Goal: Task Accomplishment & Management: Manage account settings

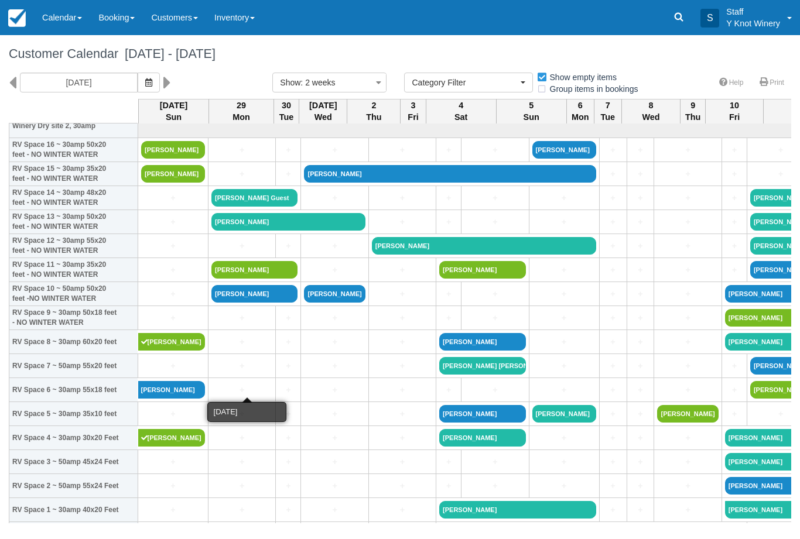
select select
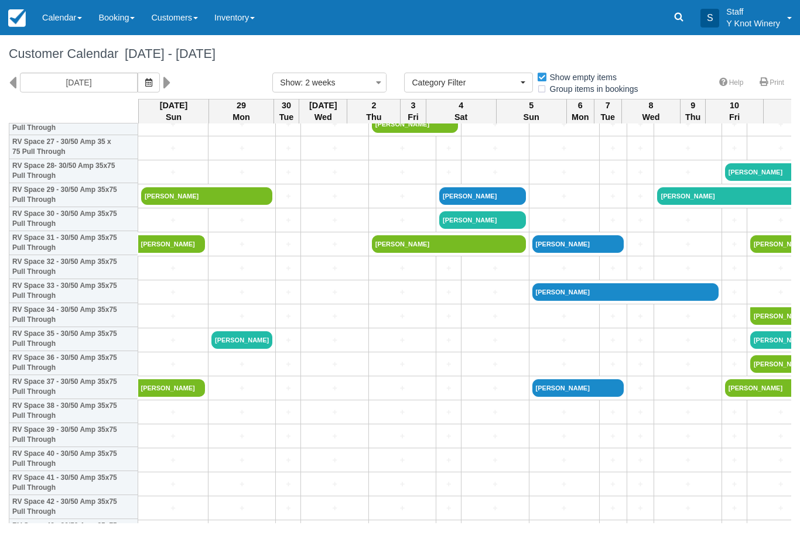
scroll to position [673, 0]
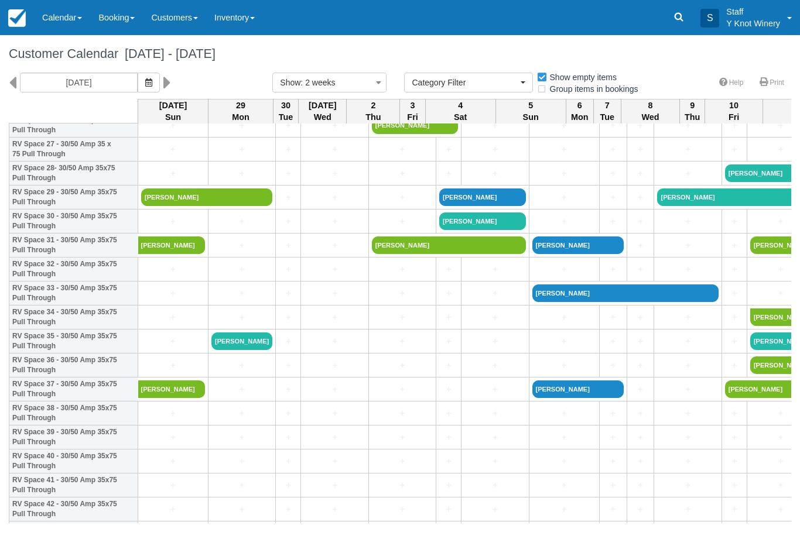
click at [160, 200] on link "Traci Jackson" at bounding box center [206, 197] width 131 height 18
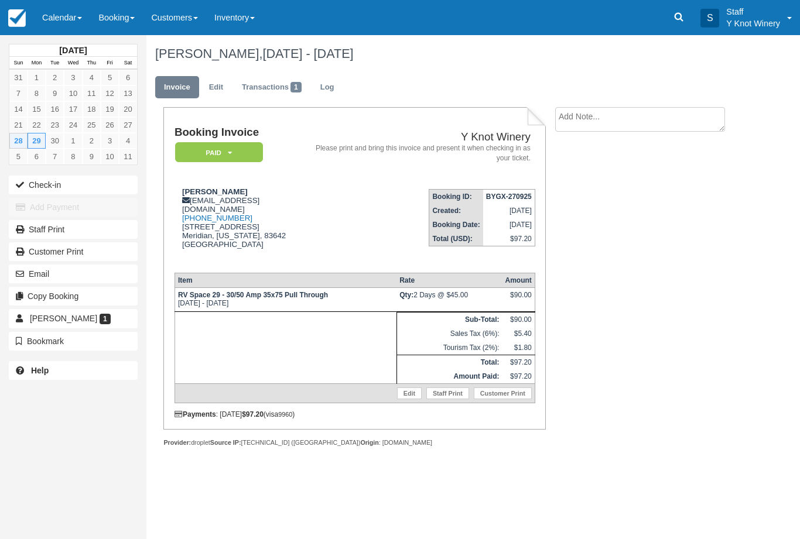
click at [42, 181] on button "Check-in" at bounding box center [73, 185] width 129 height 19
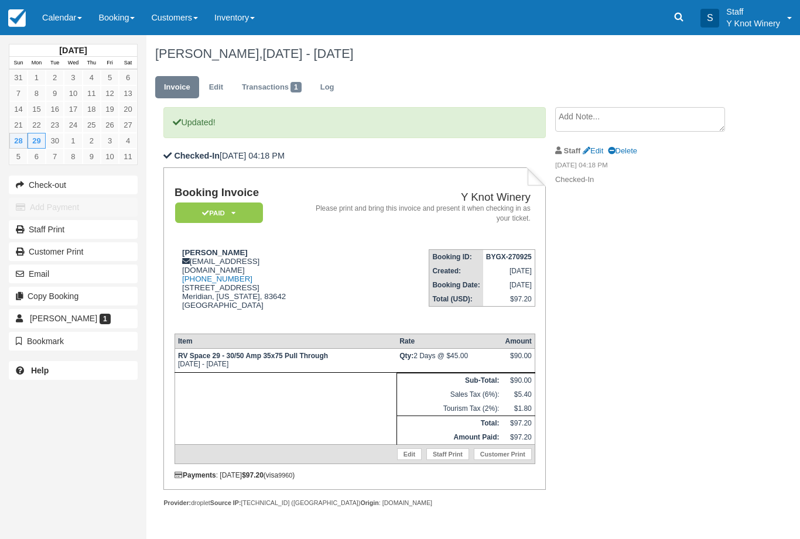
click at [53, 22] on link "Calendar" at bounding box center [62, 17] width 56 height 35
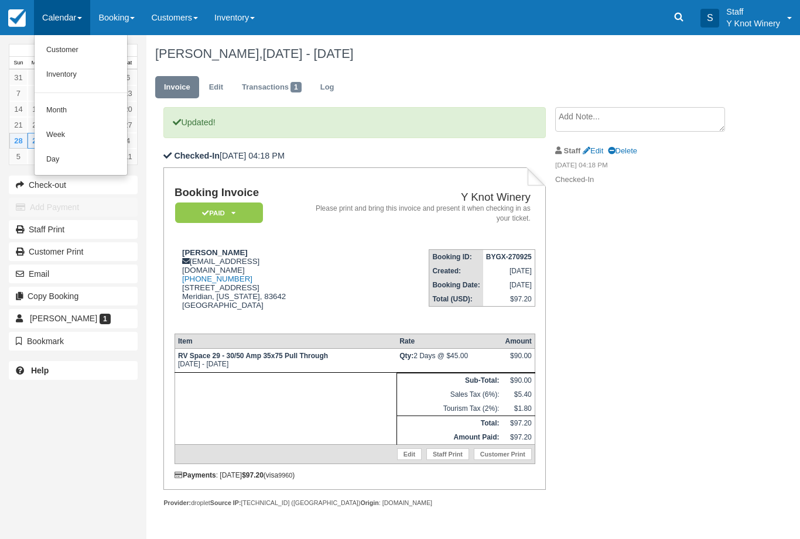
click at [67, 57] on link "Customer" at bounding box center [81, 50] width 92 height 25
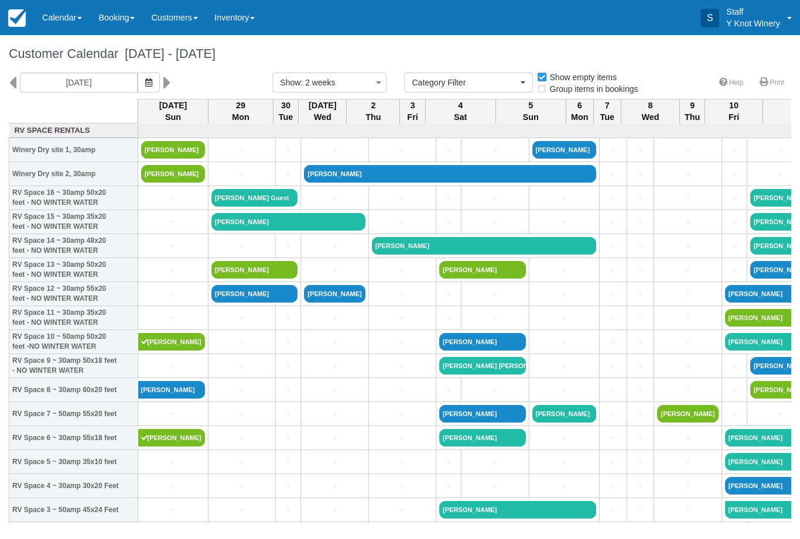
select select
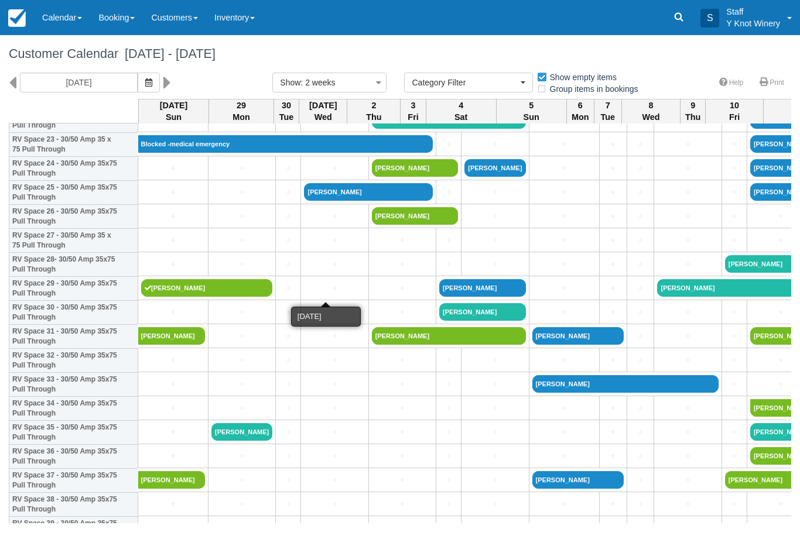
scroll to position [581, 0]
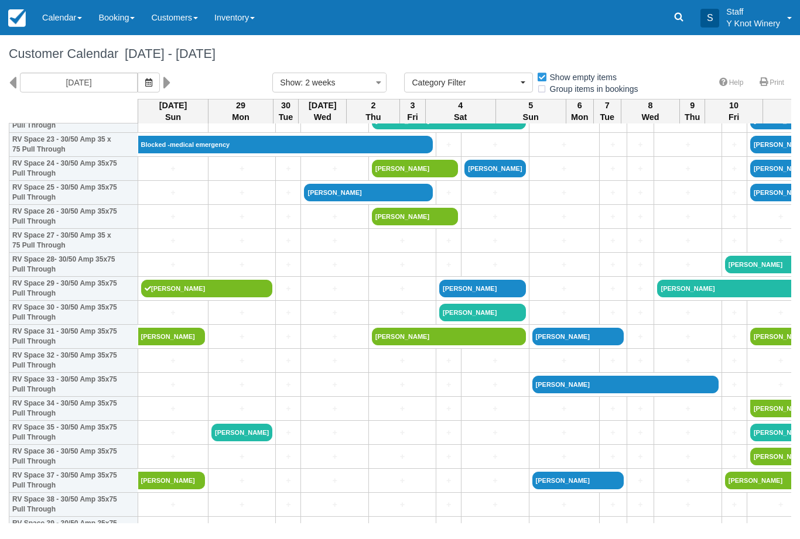
click at [164, 223] on link "+" at bounding box center [173, 217] width 64 height 12
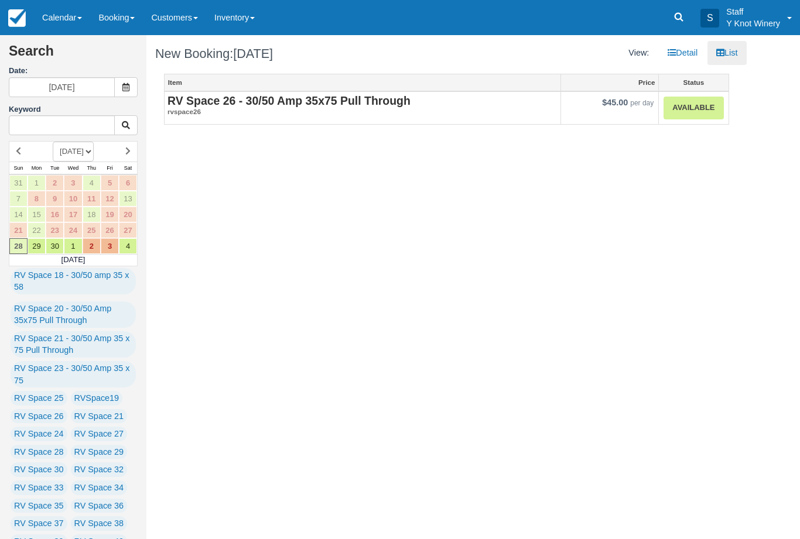
click at [701, 111] on link "Available" at bounding box center [693, 108] width 60 height 23
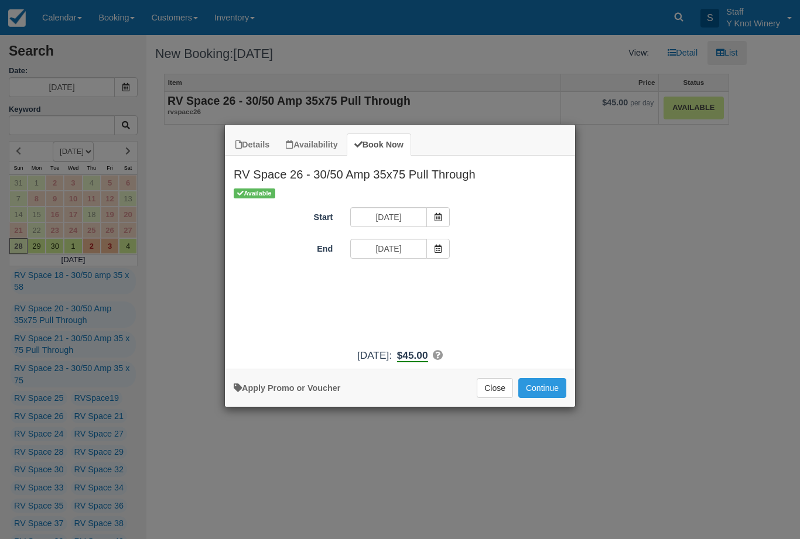
click at [538, 398] on button "Continue" at bounding box center [542, 388] width 48 height 20
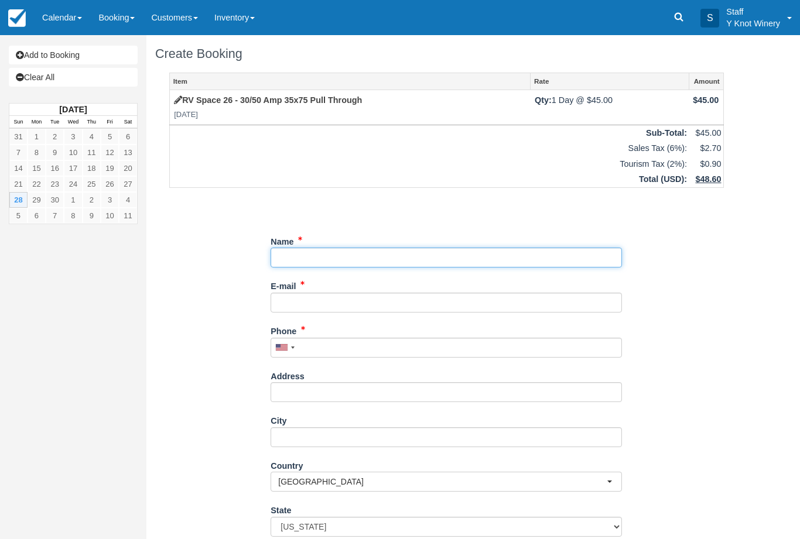
click at [314, 251] on input "Name" at bounding box center [445, 258] width 351 height 20
type input "[PERSON_NAME]"
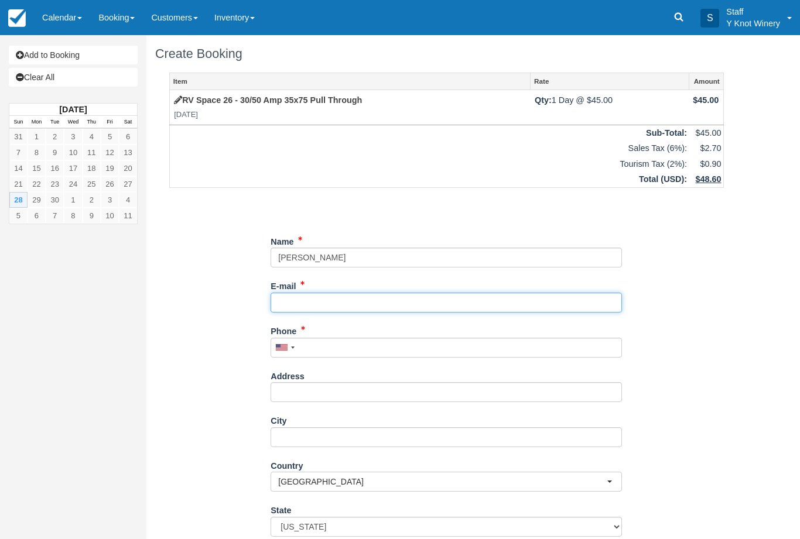
click at [330, 293] on input "E-mail" at bounding box center [445, 303] width 351 height 20
type input "odernheimern@gmail.com"
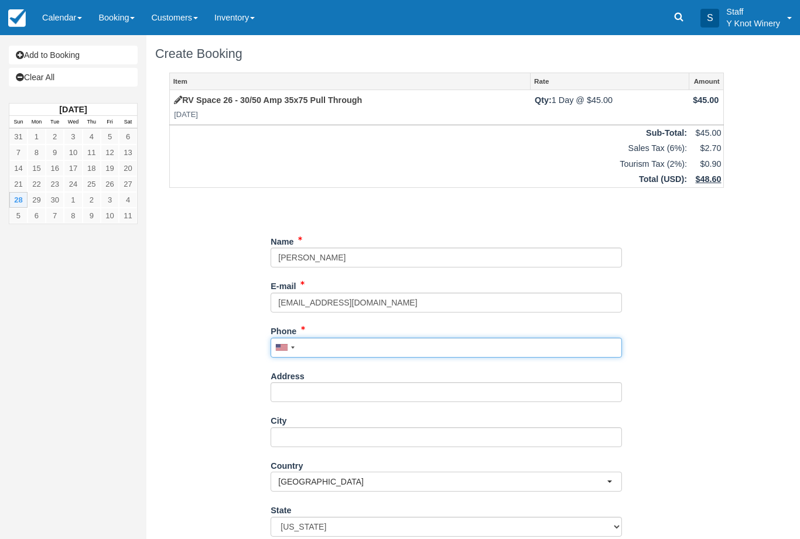
click at [355, 352] on input "Phone" at bounding box center [445, 348] width 351 height 20
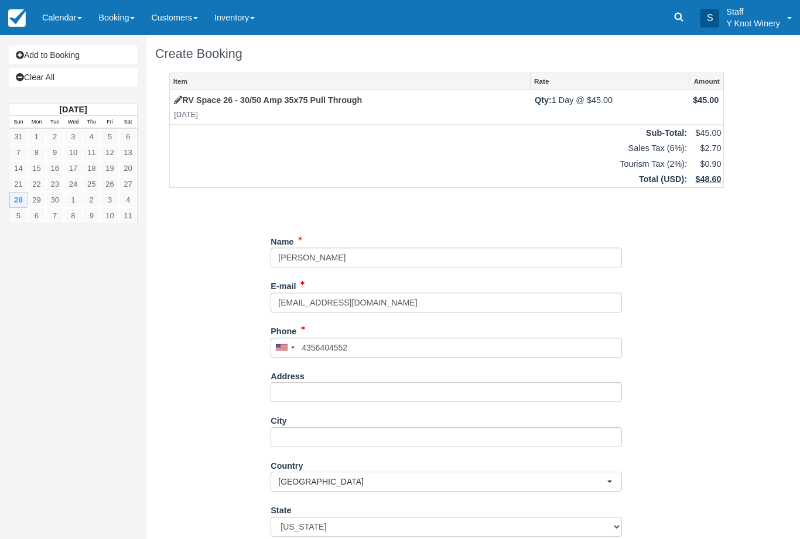
type input "[PHONE_NUMBER]"
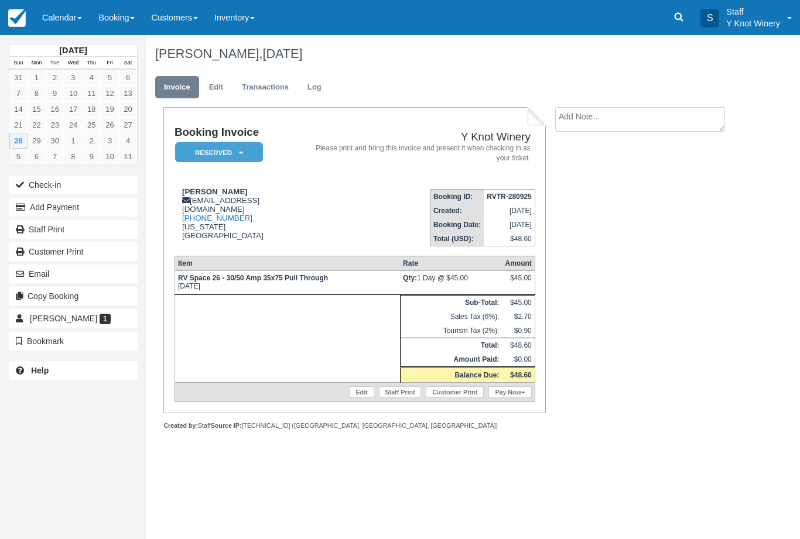
click at [355, 398] on link "Edit" at bounding box center [361, 392] width 25 height 12
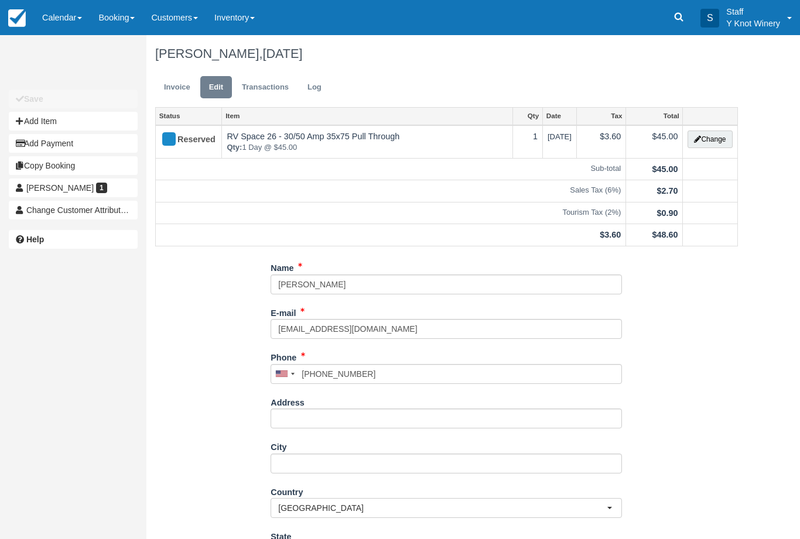
click at [719, 146] on button "Change" at bounding box center [709, 140] width 44 height 18
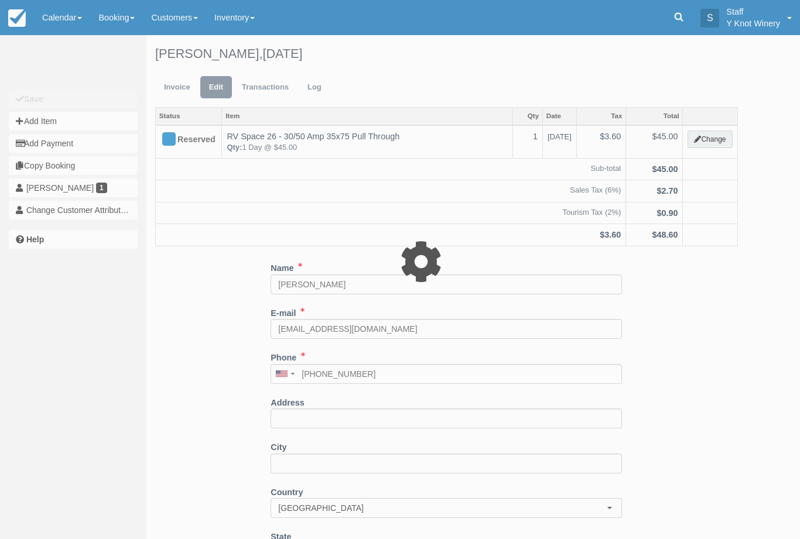
type input "45.00"
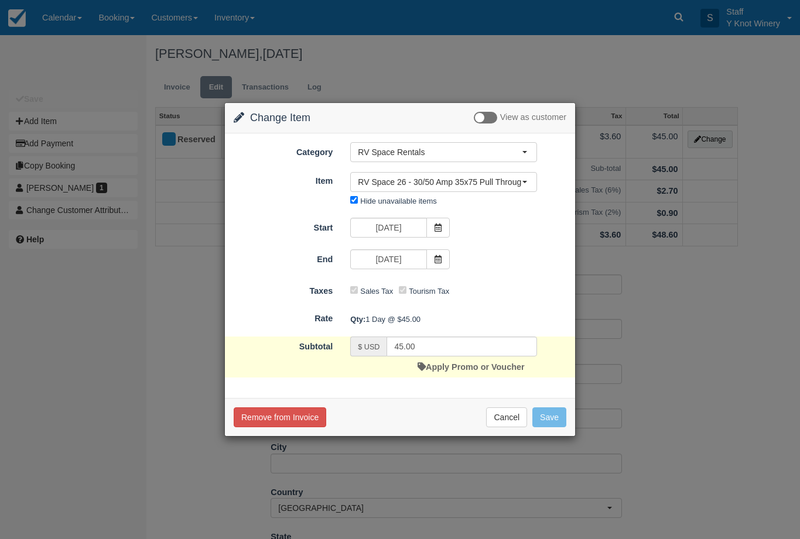
click at [469, 371] on link "Apply Promo or Voucher" at bounding box center [470, 366] width 107 height 9
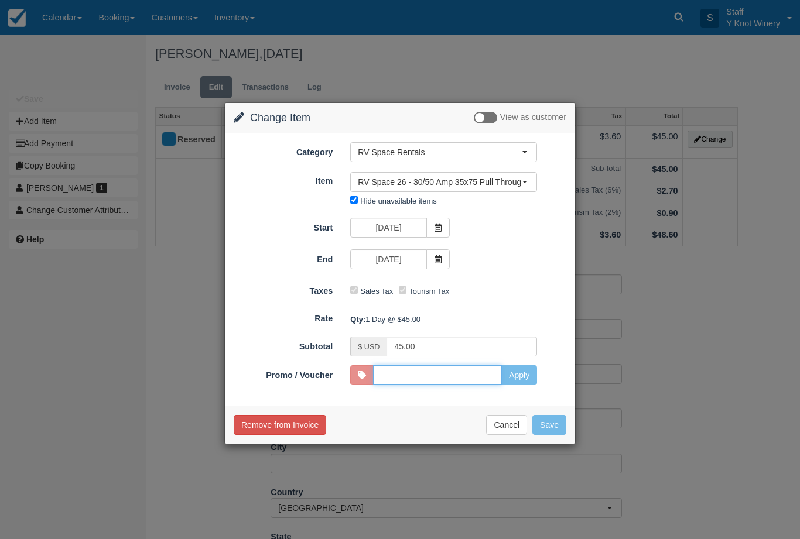
click at [476, 383] on input "Promo / Voucher" at bounding box center [437, 375] width 129 height 20
type input "GSAM"
click at [519, 371] on button "Apply" at bounding box center [519, 375] width 36 height 20
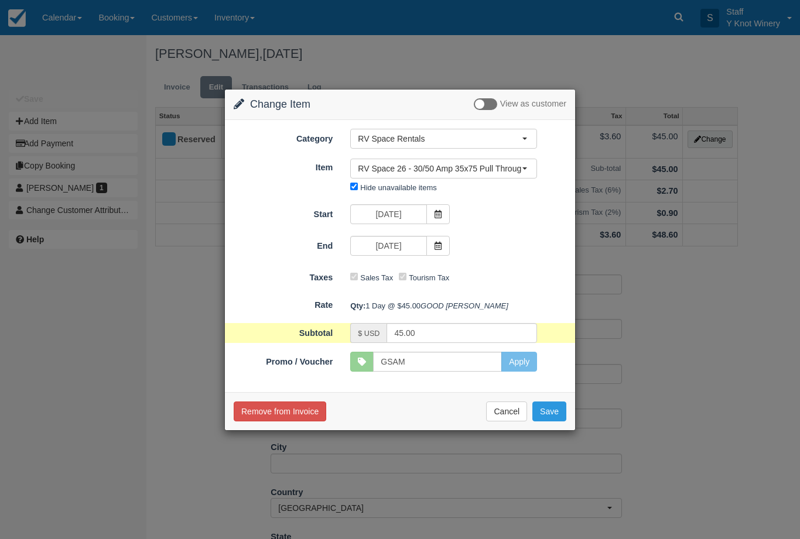
click at [551, 421] on button "Save" at bounding box center [549, 412] width 34 height 20
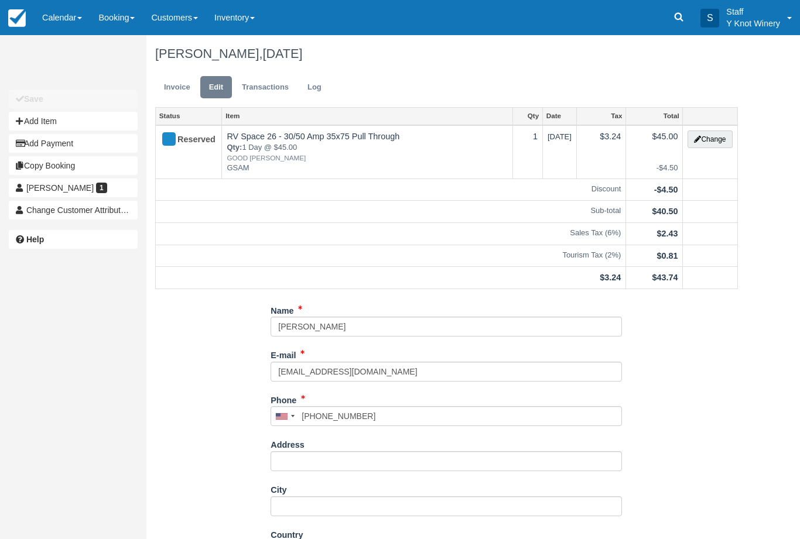
click at [177, 86] on link "Invoice" at bounding box center [177, 87] width 44 height 23
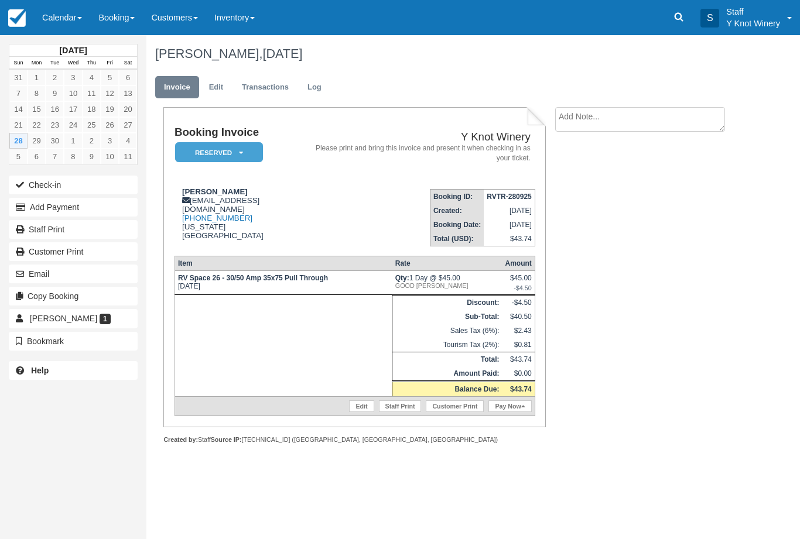
click at [505, 412] on link "Pay Now" at bounding box center [509, 406] width 43 height 12
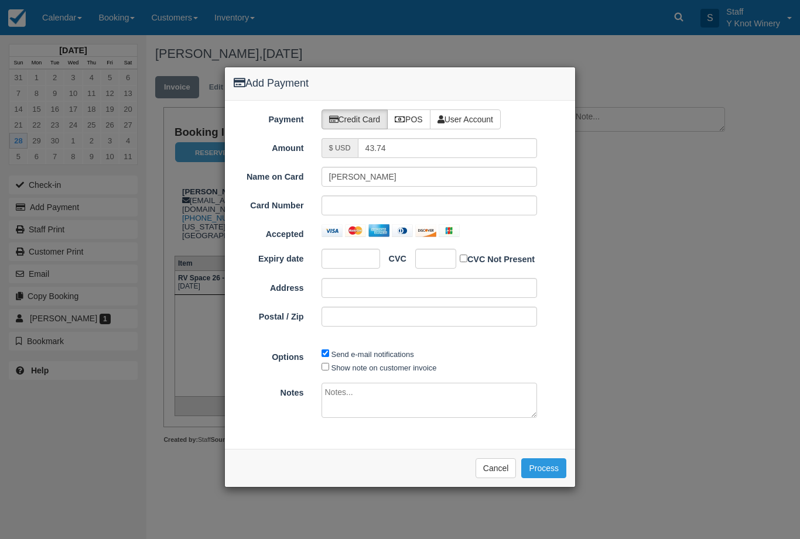
click at [345, 265] on div at bounding box center [350, 259] width 59 height 20
click at [433, 265] on div at bounding box center [435, 259] width 41 height 20
click at [328, 365] on input "Show note on customer invoice" at bounding box center [325, 367] width 8 height 8
checkbox input "true"
click at [543, 458] on button "Process" at bounding box center [543, 468] width 45 height 20
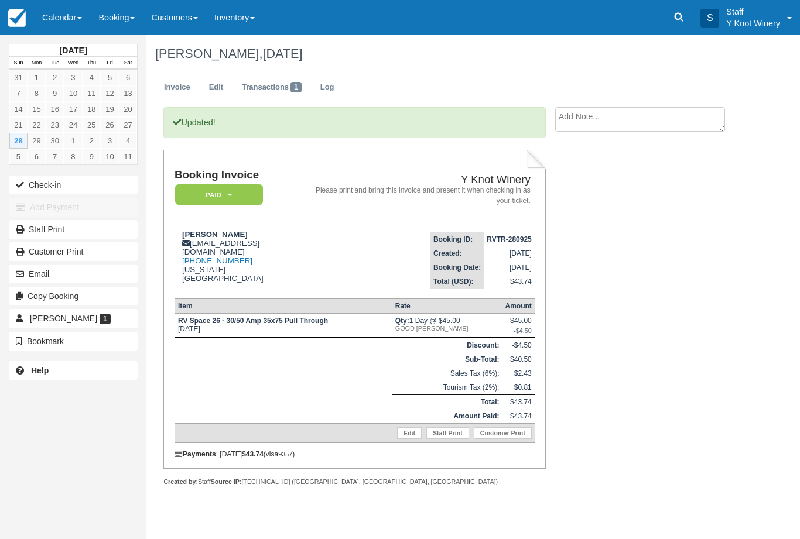
click at [35, 186] on button "Check-in" at bounding box center [73, 185] width 129 height 19
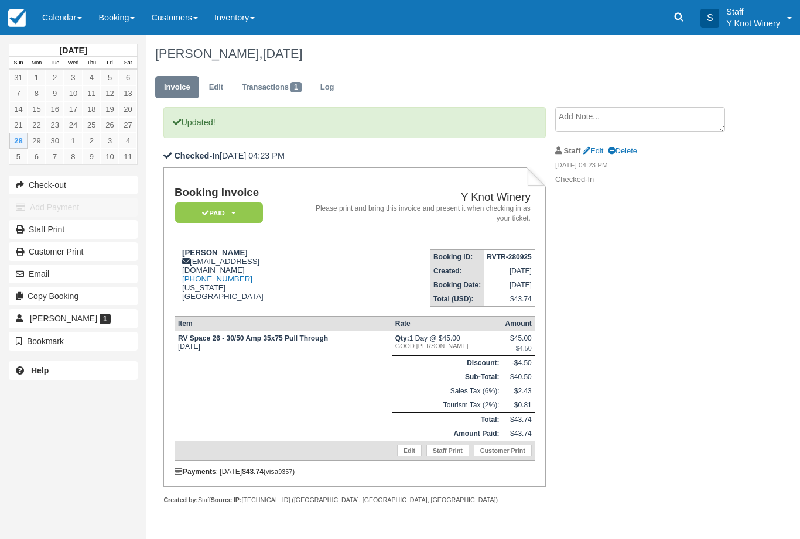
click at [60, 24] on link "Calendar" at bounding box center [62, 17] width 56 height 35
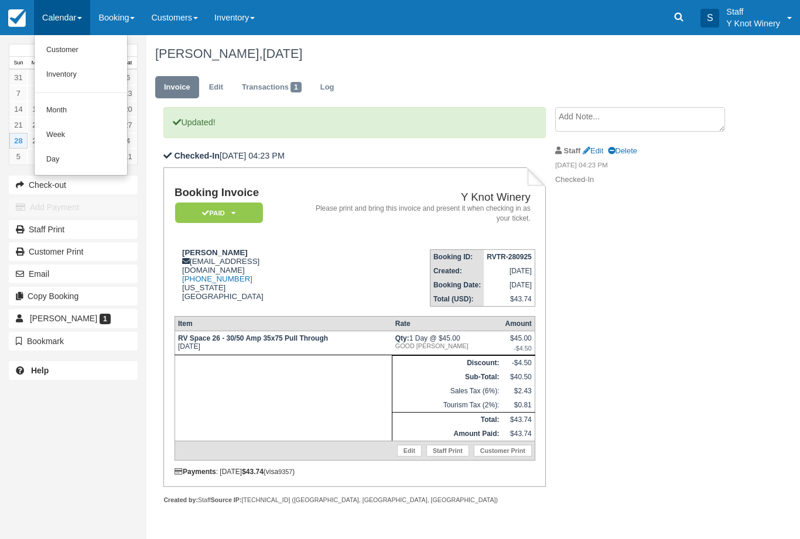
click at [62, 51] on link "Customer" at bounding box center [81, 50] width 92 height 25
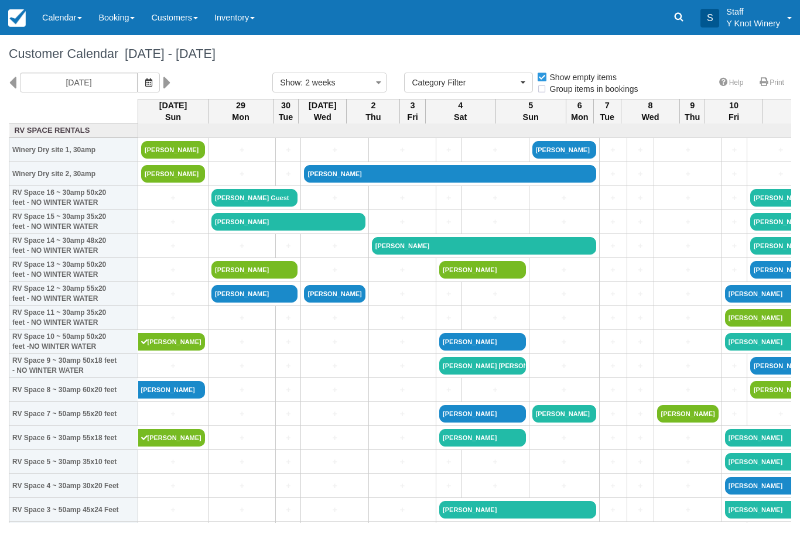
select select
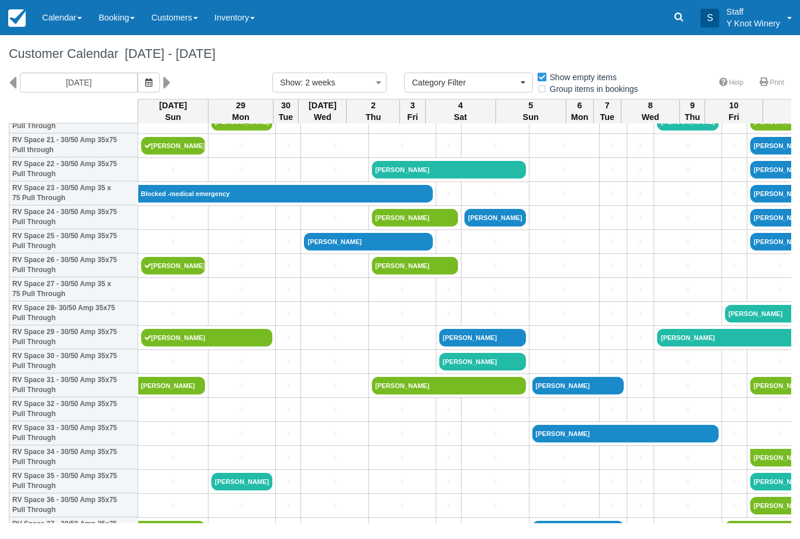
scroll to position [533, 0]
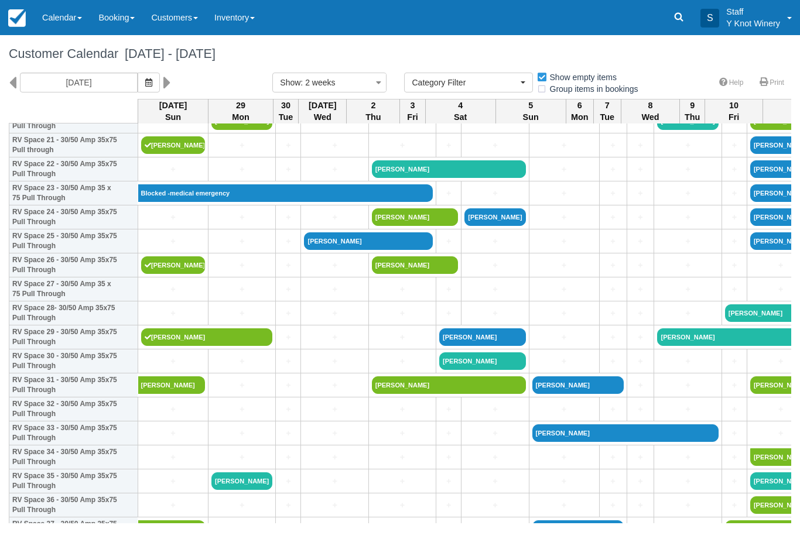
click at [160, 248] on link "+" at bounding box center [173, 241] width 64 height 12
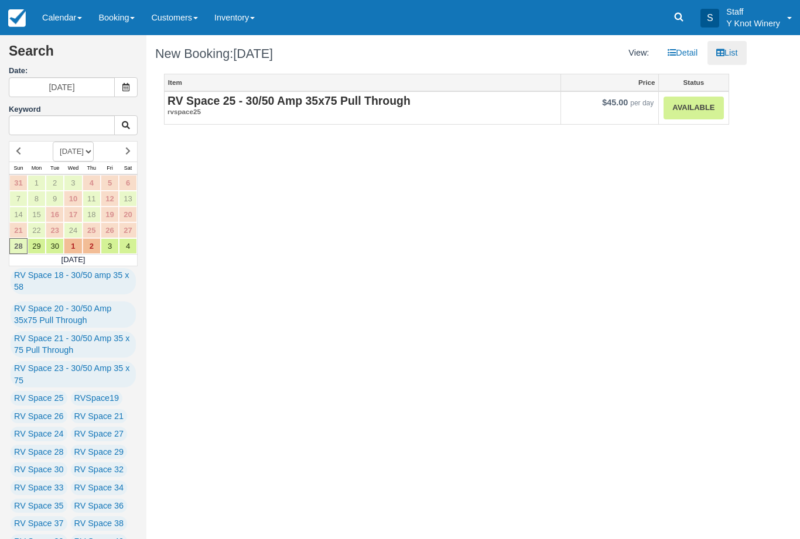
click at [679, 110] on link "Available" at bounding box center [693, 108] width 60 height 23
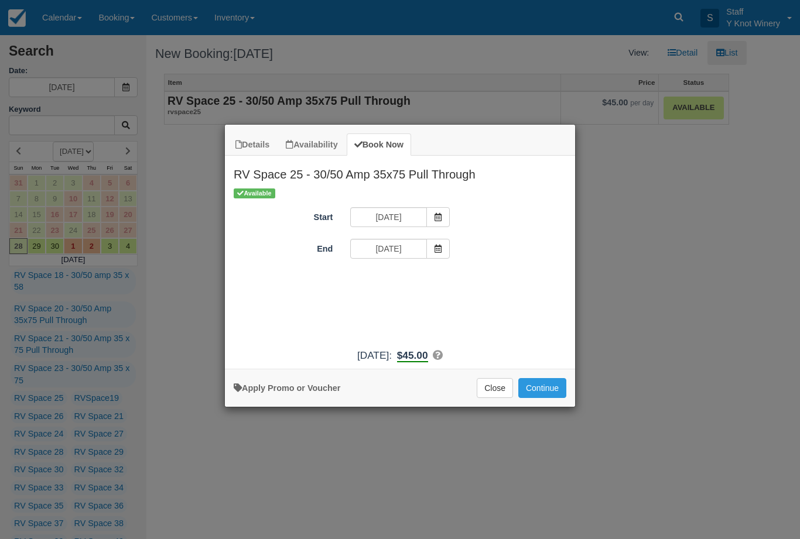
click at [536, 398] on button "Continue" at bounding box center [542, 388] width 48 height 20
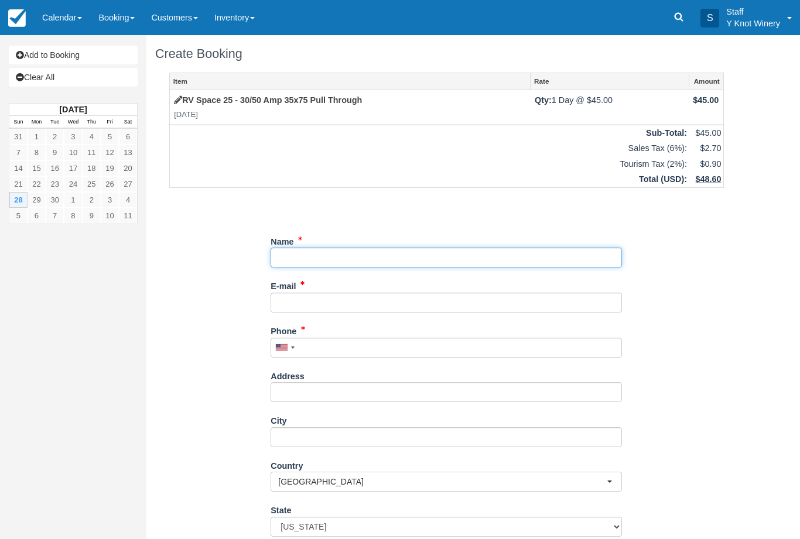
click at [379, 262] on input "Name" at bounding box center [445, 258] width 351 height 20
type input "[PERSON_NAME]"
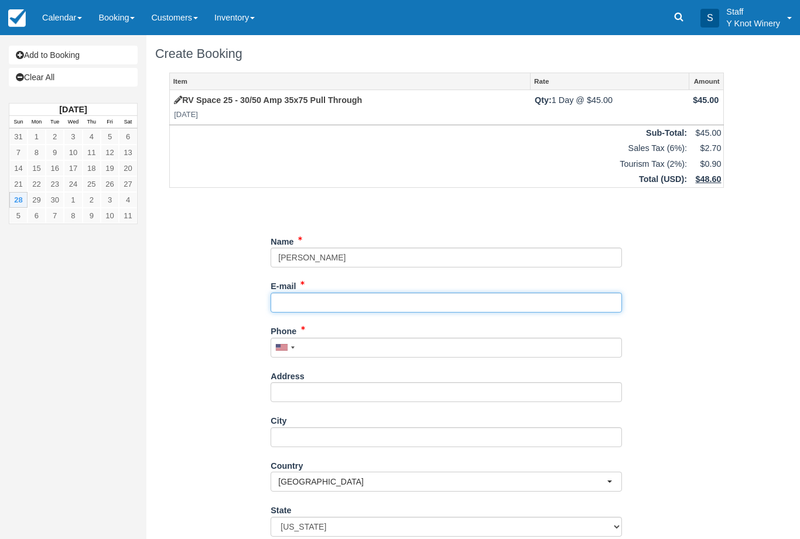
click at [338, 300] on input "E-mail" at bounding box center [445, 303] width 351 height 20
type input "[EMAIL_ADDRESS][DOMAIN_NAME]"
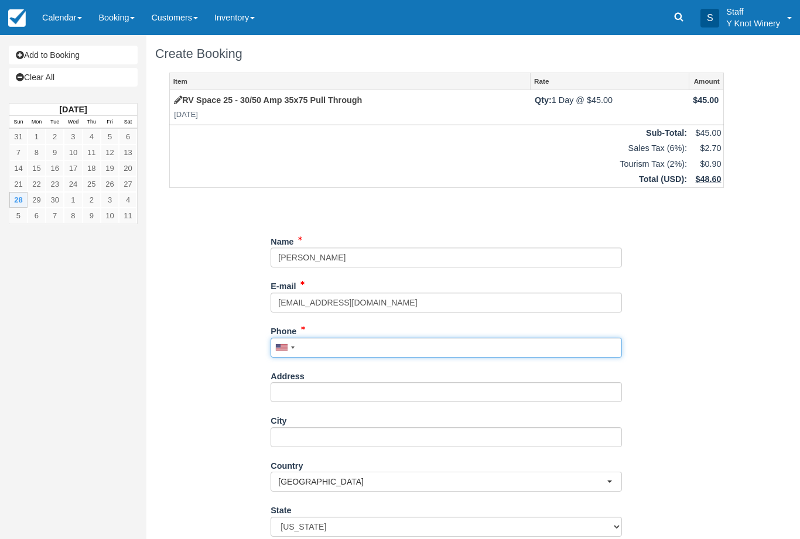
click at [352, 338] on input "Phone" at bounding box center [445, 348] width 351 height 20
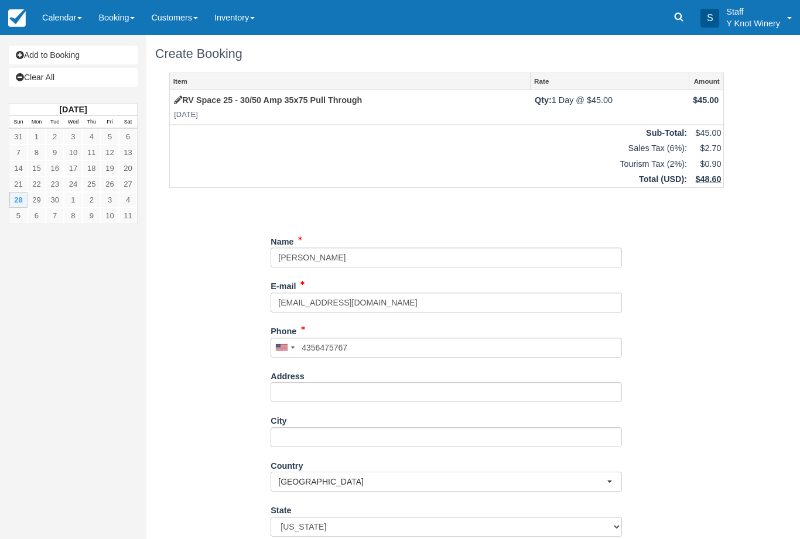
type input "+14356475767"
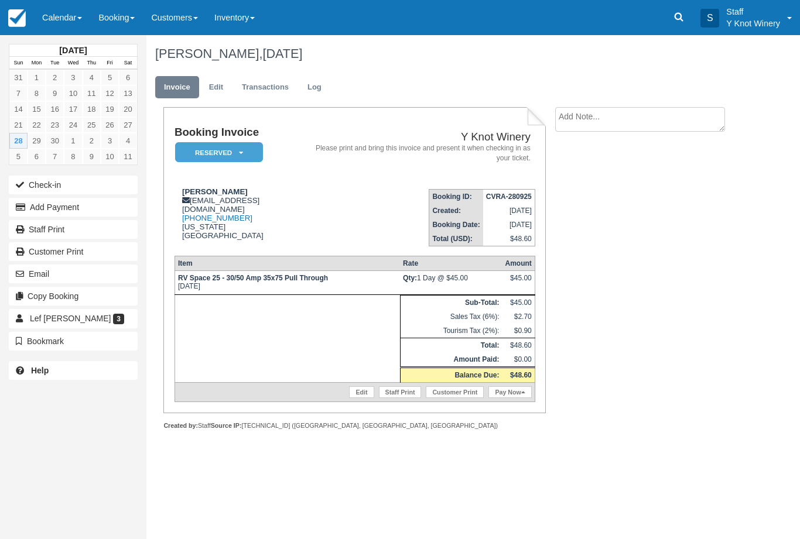
click at [360, 398] on link "Edit" at bounding box center [361, 392] width 25 height 12
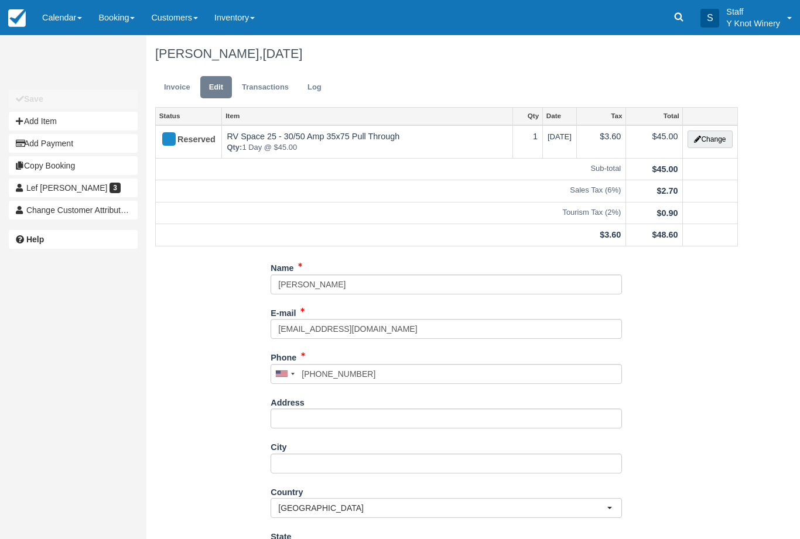
click at [703, 139] on button "Change" at bounding box center [709, 140] width 44 height 18
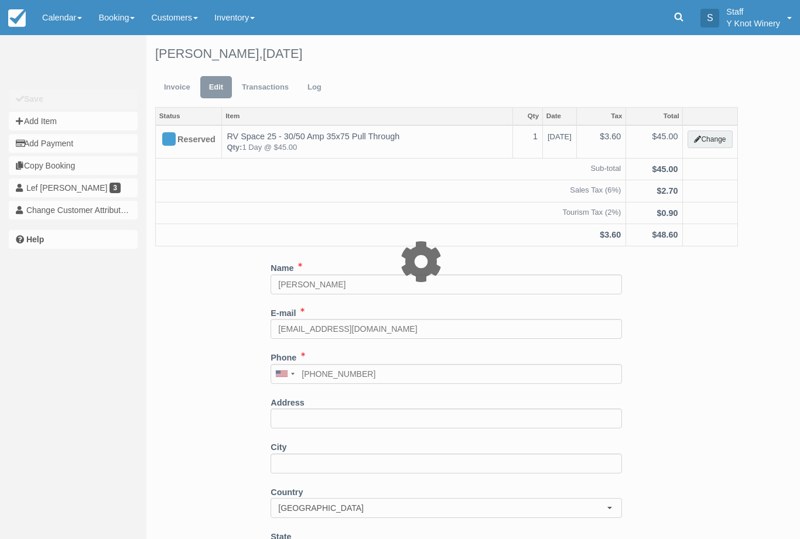
type input "45.00"
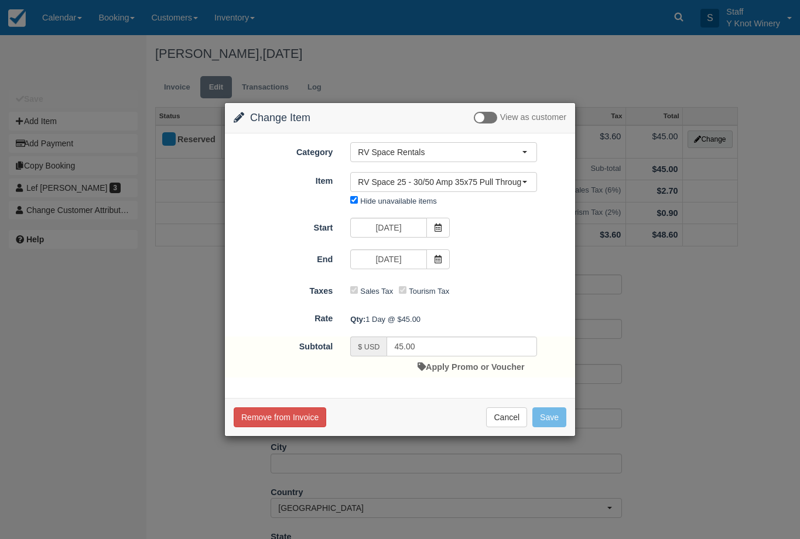
click at [466, 371] on link "Apply Promo or Voucher" at bounding box center [470, 366] width 107 height 9
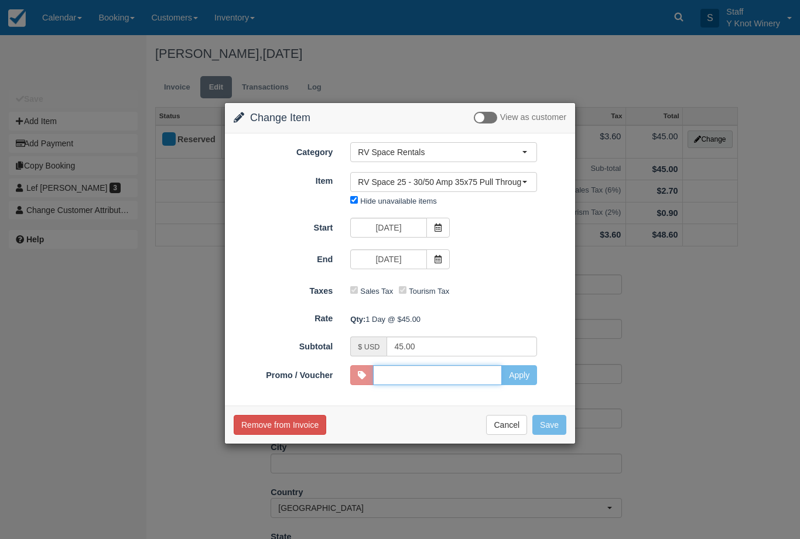
click at [489, 385] on input "Promo / Voucher" at bounding box center [437, 375] width 129 height 20
type input "GSAM"
click at [524, 379] on button "Apply" at bounding box center [519, 375] width 36 height 20
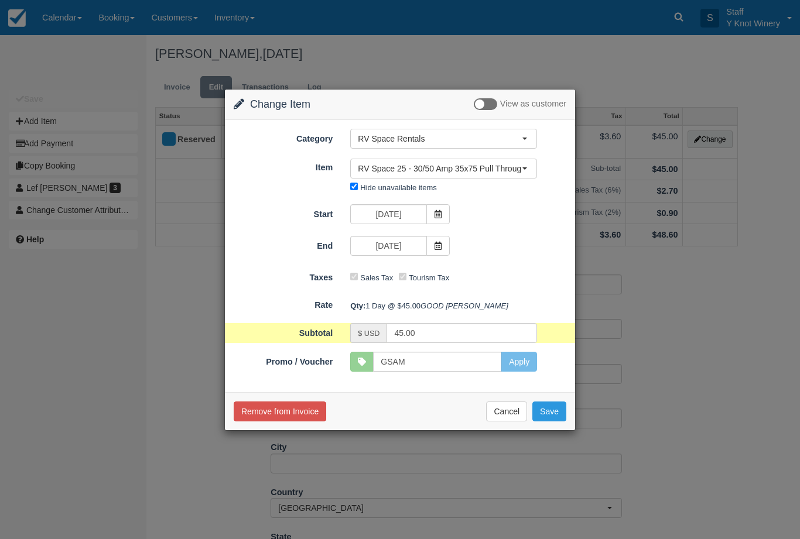
click at [554, 421] on button "Save" at bounding box center [549, 412] width 34 height 20
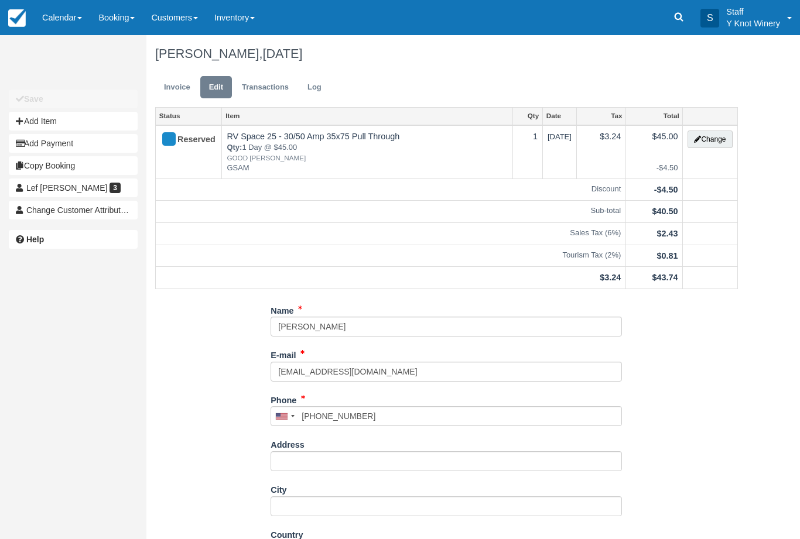
click at [183, 90] on link "Invoice" at bounding box center [177, 87] width 44 height 23
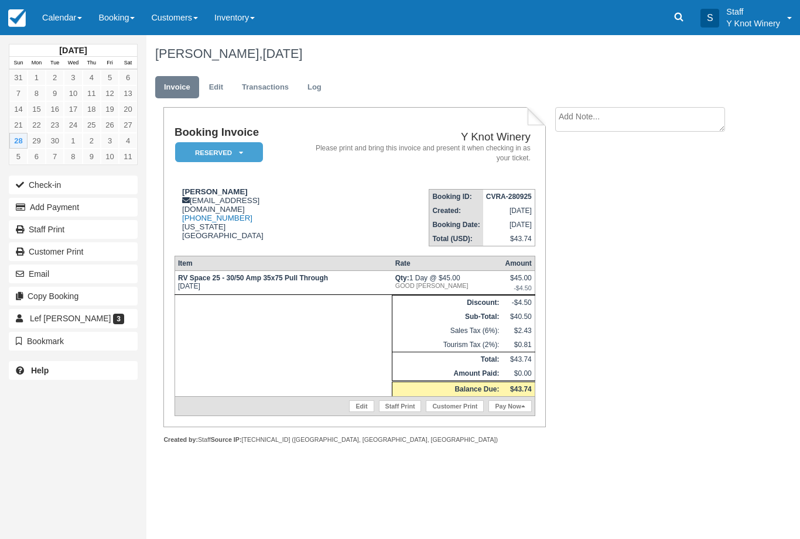
click at [514, 412] on link "Pay Now" at bounding box center [509, 406] width 43 height 12
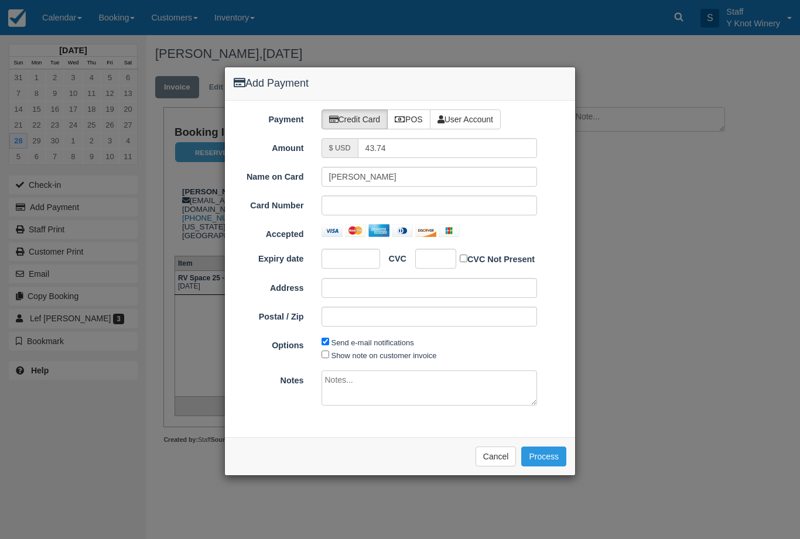
click at [358, 214] on div at bounding box center [429, 205] width 216 height 20
click at [339, 355] on label "Show note on customer invoice" at bounding box center [383, 355] width 105 height 9
click at [329, 355] on input "Show note on customer invoice" at bounding box center [325, 355] width 8 height 8
checkbox input "true"
click at [549, 460] on button "Process" at bounding box center [543, 457] width 45 height 20
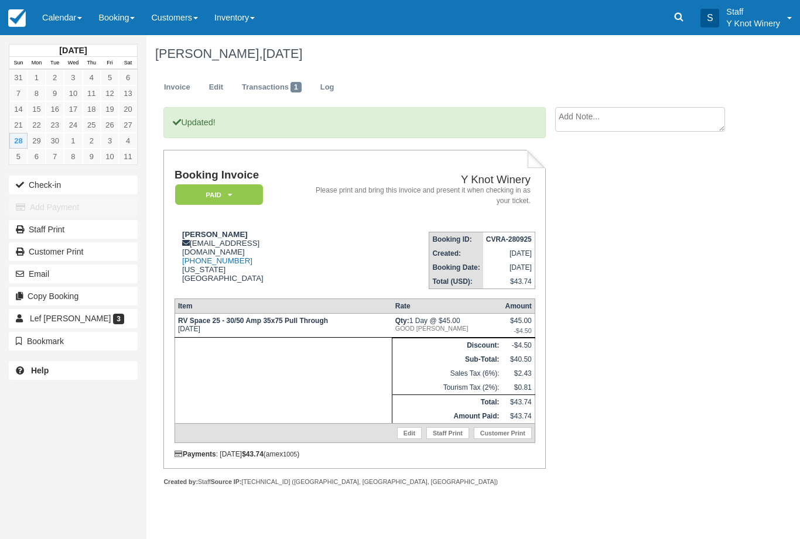
click at [35, 186] on button "Check-in" at bounding box center [73, 185] width 129 height 19
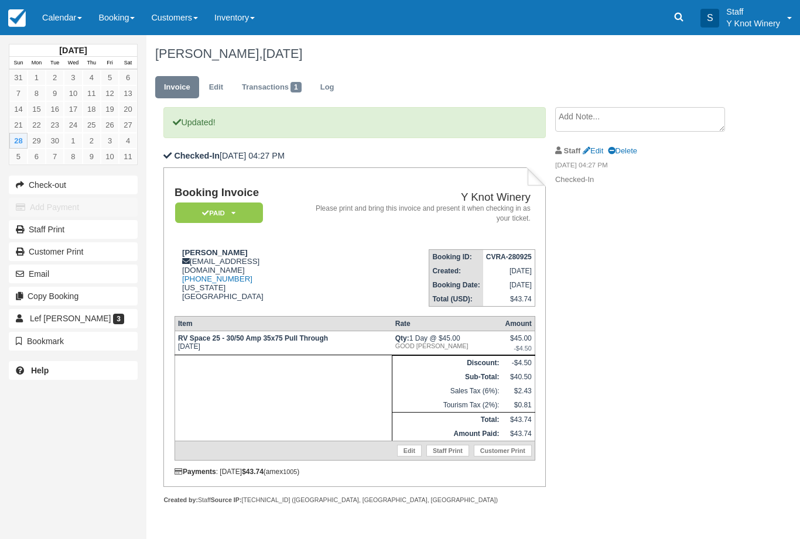
click at [76, 18] on link "Calendar" at bounding box center [62, 17] width 56 height 35
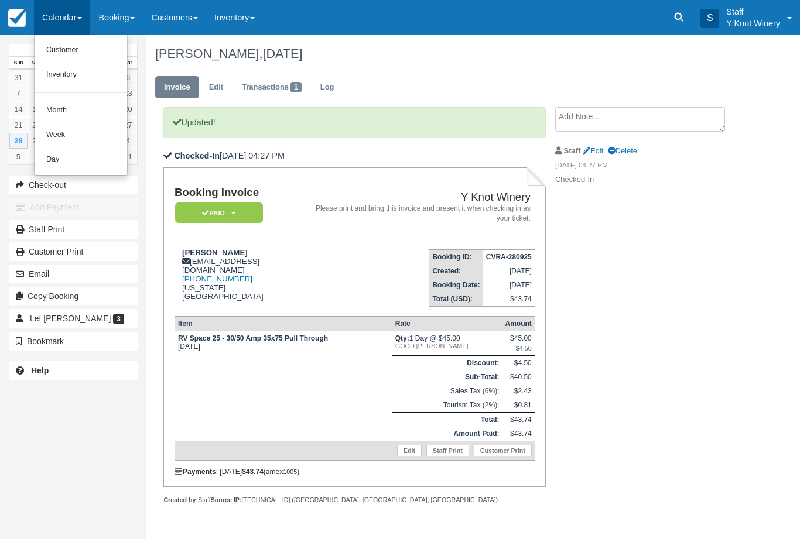
click at [73, 49] on link "Customer" at bounding box center [81, 50] width 92 height 25
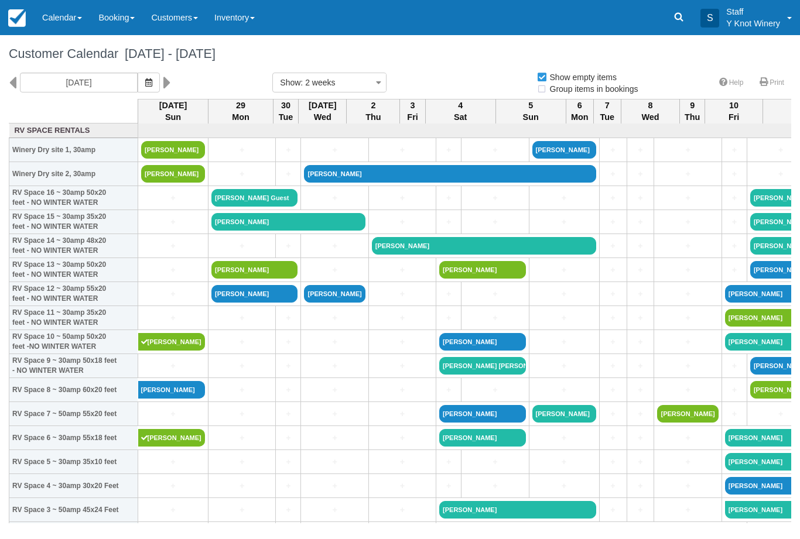
select select
click at [155, 159] on link "[PERSON_NAME]" at bounding box center [173, 150] width 64 height 18
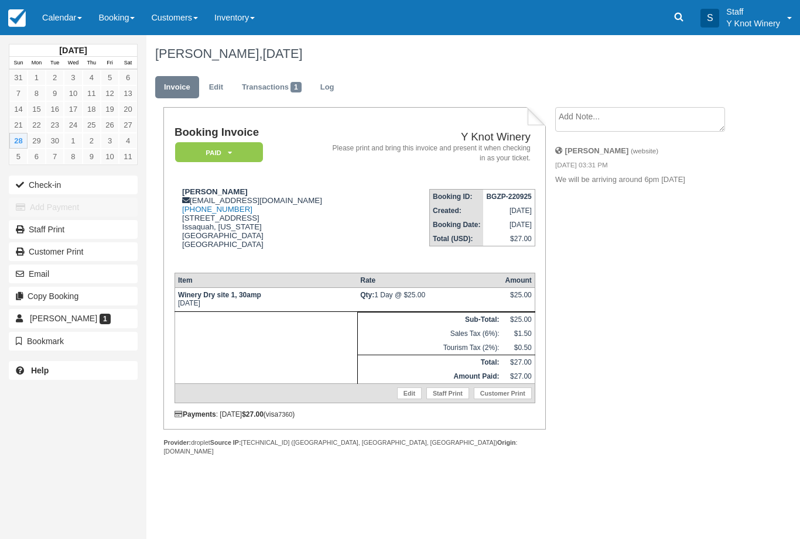
click at [51, 188] on button "Check-in" at bounding box center [73, 185] width 129 height 19
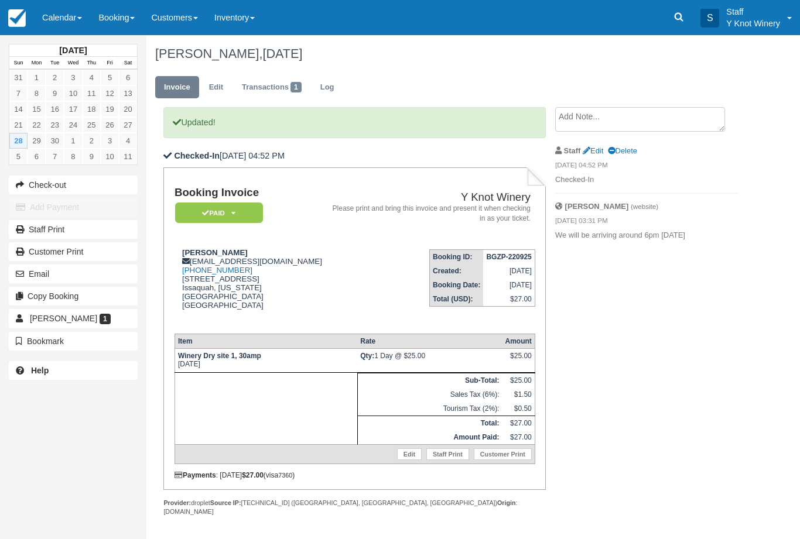
click at [57, 27] on link "Calendar" at bounding box center [62, 17] width 56 height 35
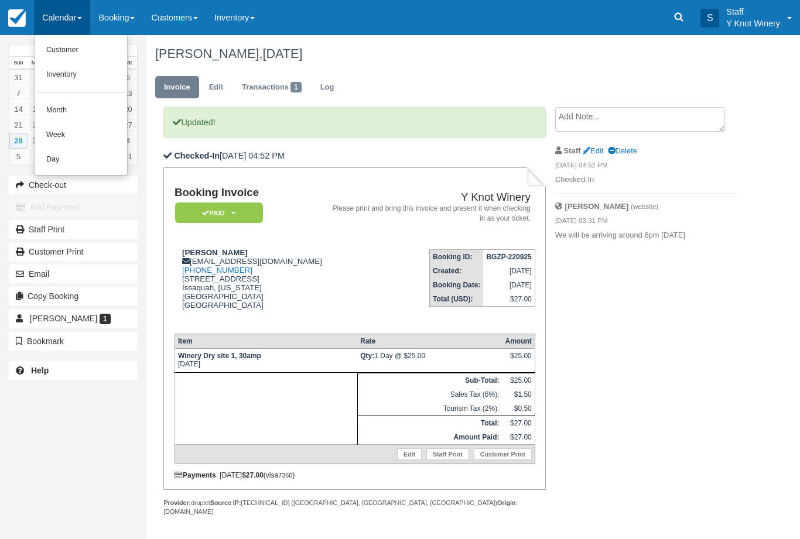
click at [60, 53] on link "Customer" at bounding box center [81, 50] width 92 height 25
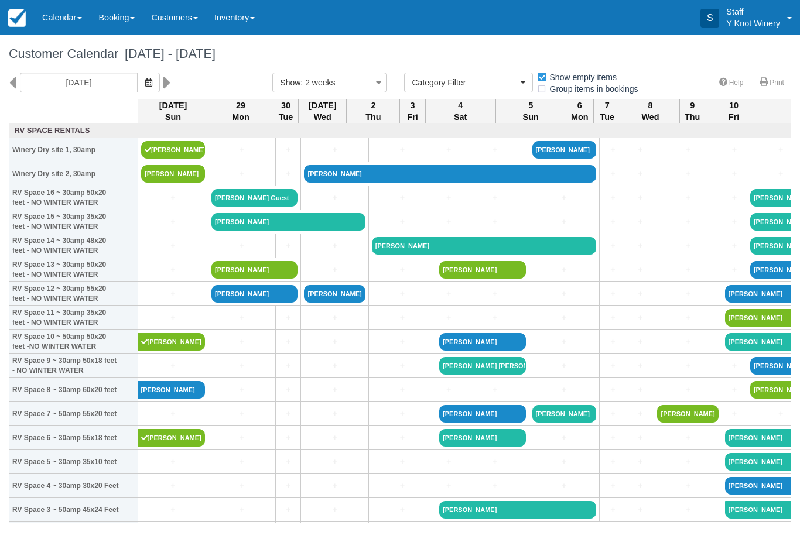
select select
click at [145, 81] on icon "button" at bounding box center [148, 82] width 7 height 8
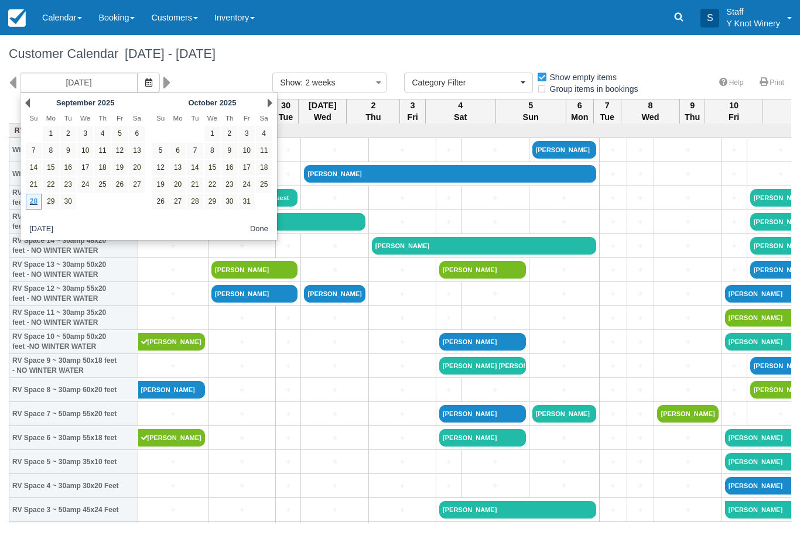
click at [249, 173] on link "17" at bounding box center [247, 168] width 16 height 16
type input "[DATE]"
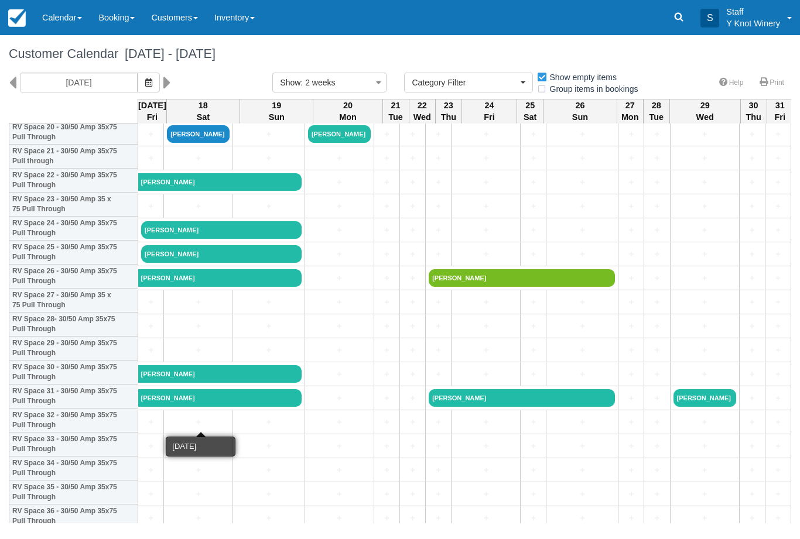
scroll to position [520, 0]
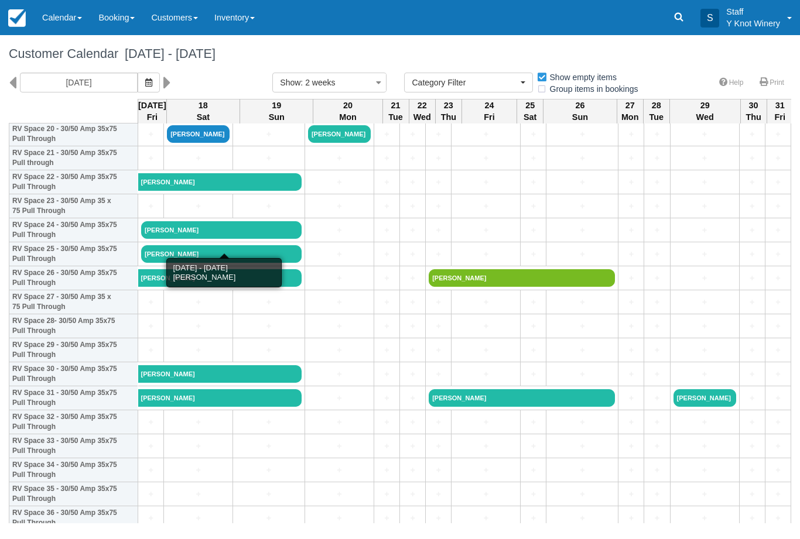
click at [162, 239] on link "[PERSON_NAME]" at bounding box center [221, 230] width 160 height 18
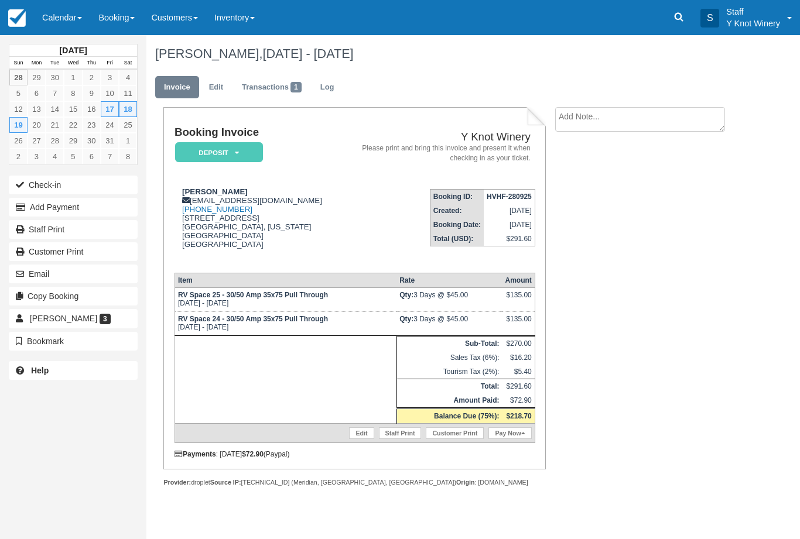
click at [349, 439] on link "Edit" at bounding box center [361, 433] width 25 height 12
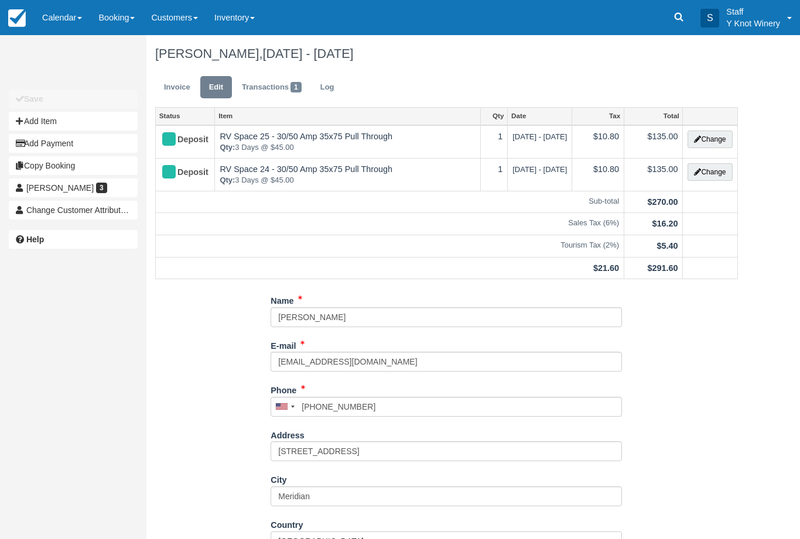
click at [708, 145] on button "Change" at bounding box center [709, 140] width 44 height 18
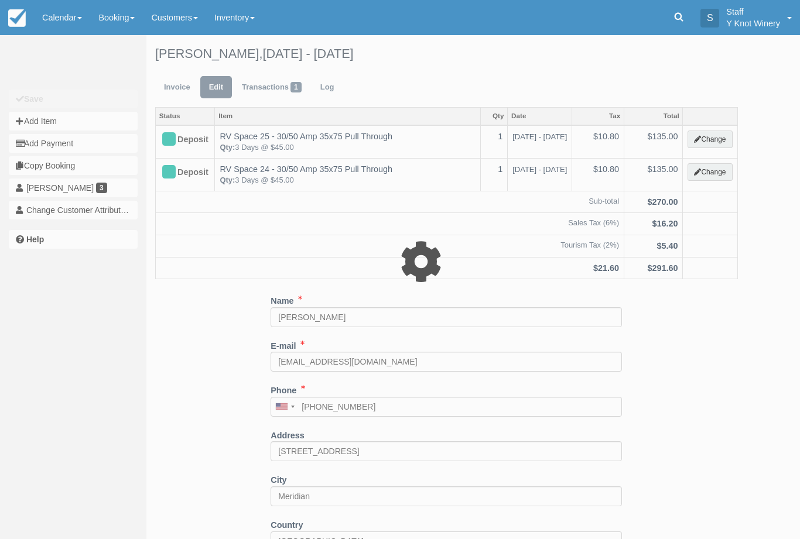
type input "135.00"
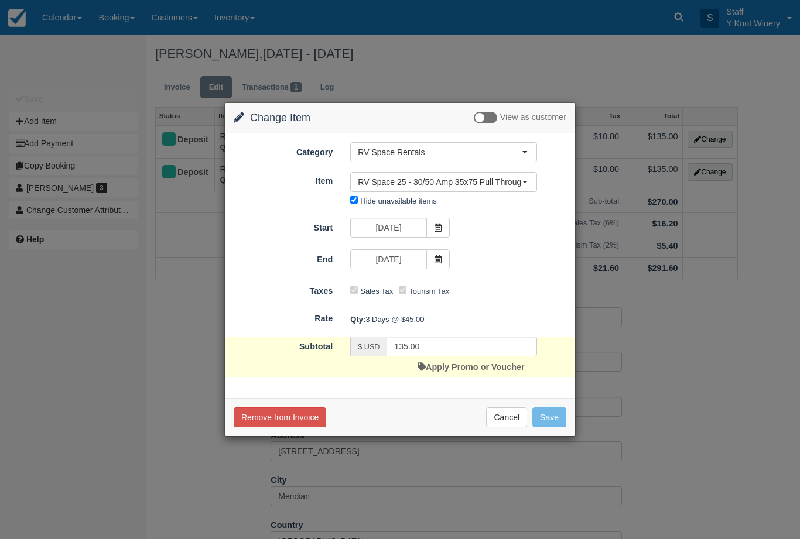
click at [438, 267] on span at bounding box center [437, 259] width 23 height 20
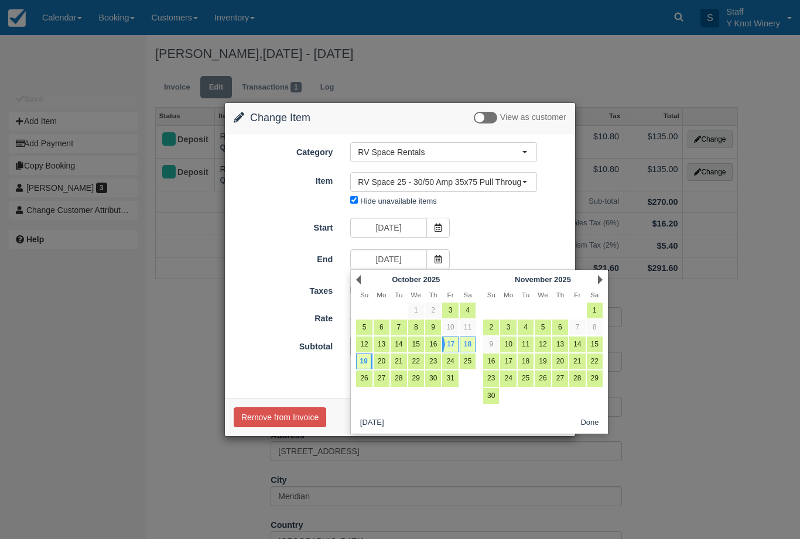
click at [473, 339] on link "18" at bounding box center [467, 345] width 16 height 16
type input "10/18/25"
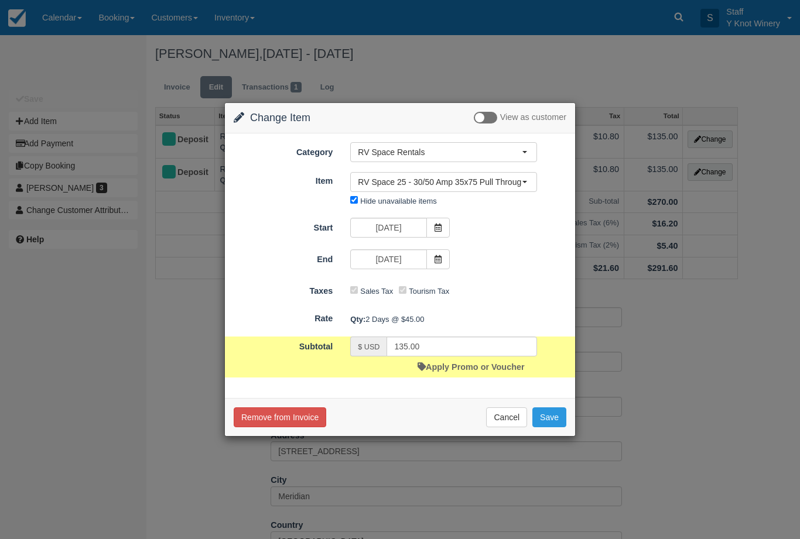
type input "90.00"
click at [552, 420] on button "Save" at bounding box center [549, 417] width 34 height 20
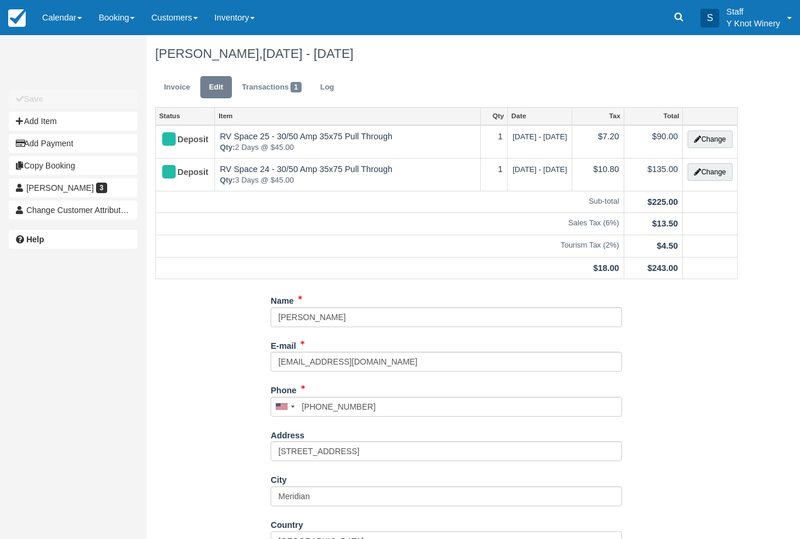
click at [701, 173] on button "Change" at bounding box center [709, 172] width 44 height 18
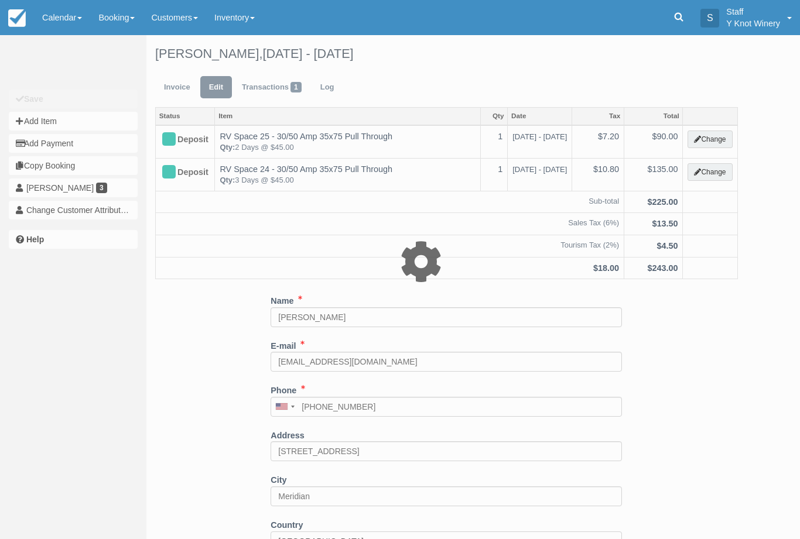
type input "135.00"
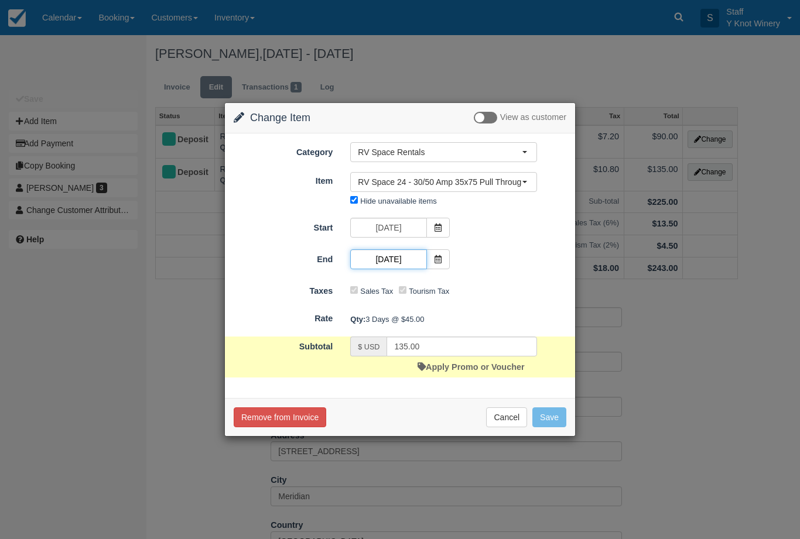
click at [425, 252] on input "[DATE]" at bounding box center [388, 259] width 76 height 20
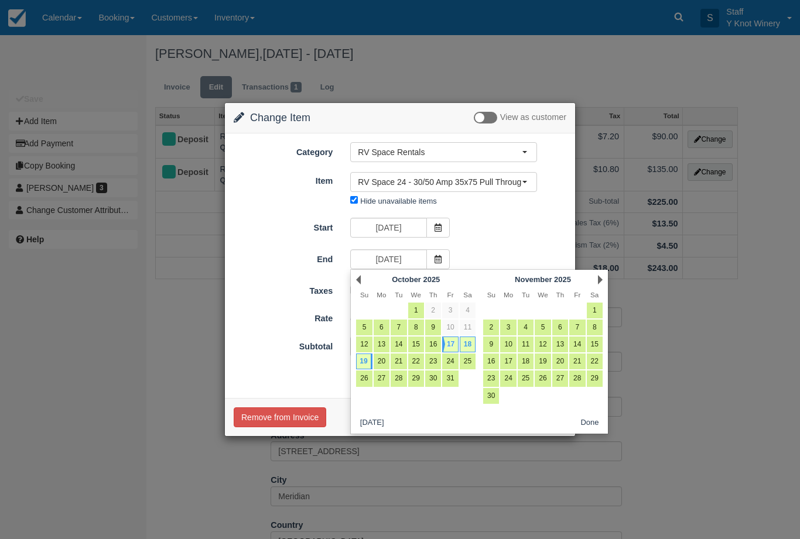
click at [471, 338] on link "18" at bounding box center [467, 345] width 16 height 16
type input "[DATE]"
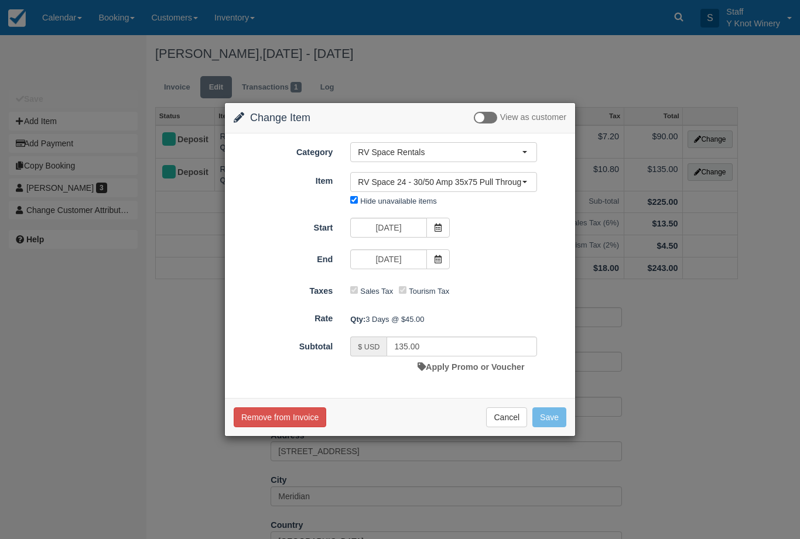
type input "90.00"
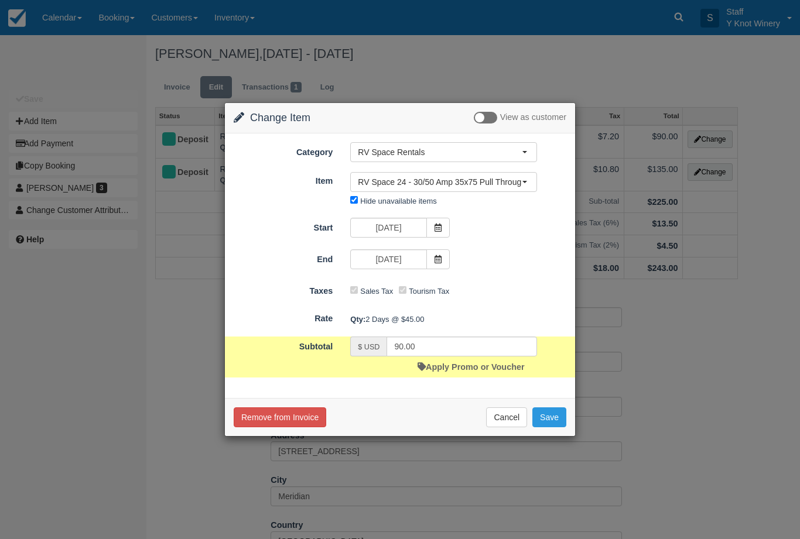
click at [540, 421] on button "Save" at bounding box center [549, 417] width 34 height 20
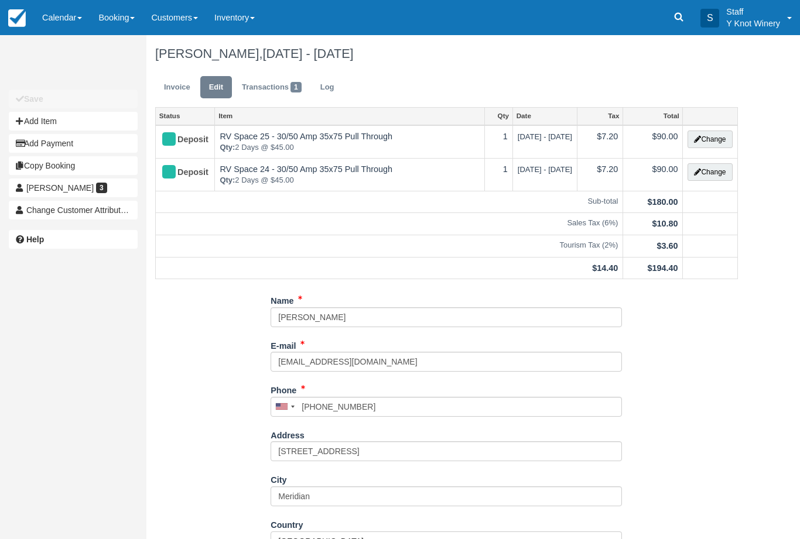
click at [171, 91] on link "Invoice" at bounding box center [177, 87] width 44 height 23
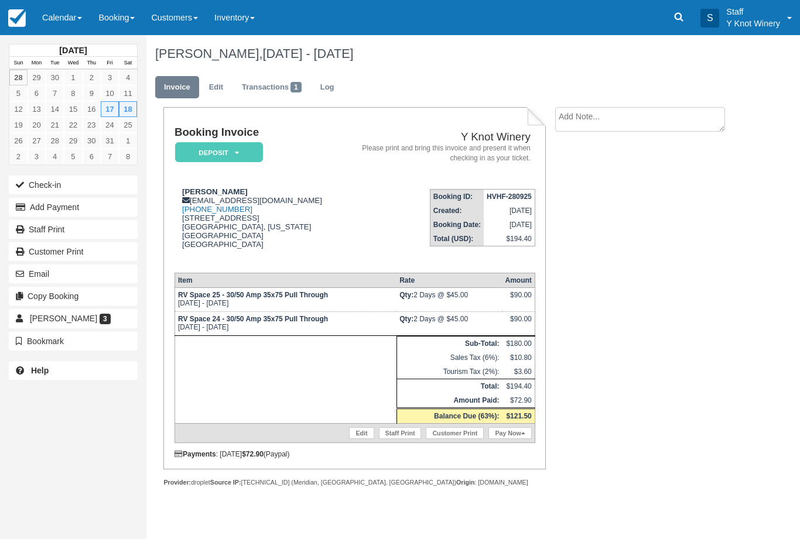
click at [42, 280] on button "Email" at bounding box center [73, 274] width 129 height 19
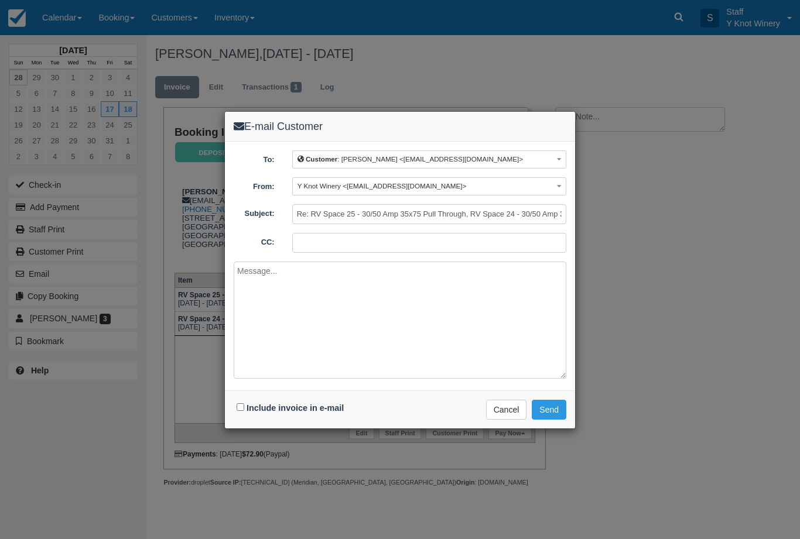
click at [236, 410] on input "Include invoice in e-mail" at bounding box center [240, 407] width 8 height 8
checkbox input "true"
click at [546, 416] on button "Send" at bounding box center [548, 410] width 35 height 20
